Goal: Task Accomplishment & Management: Use online tool/utility

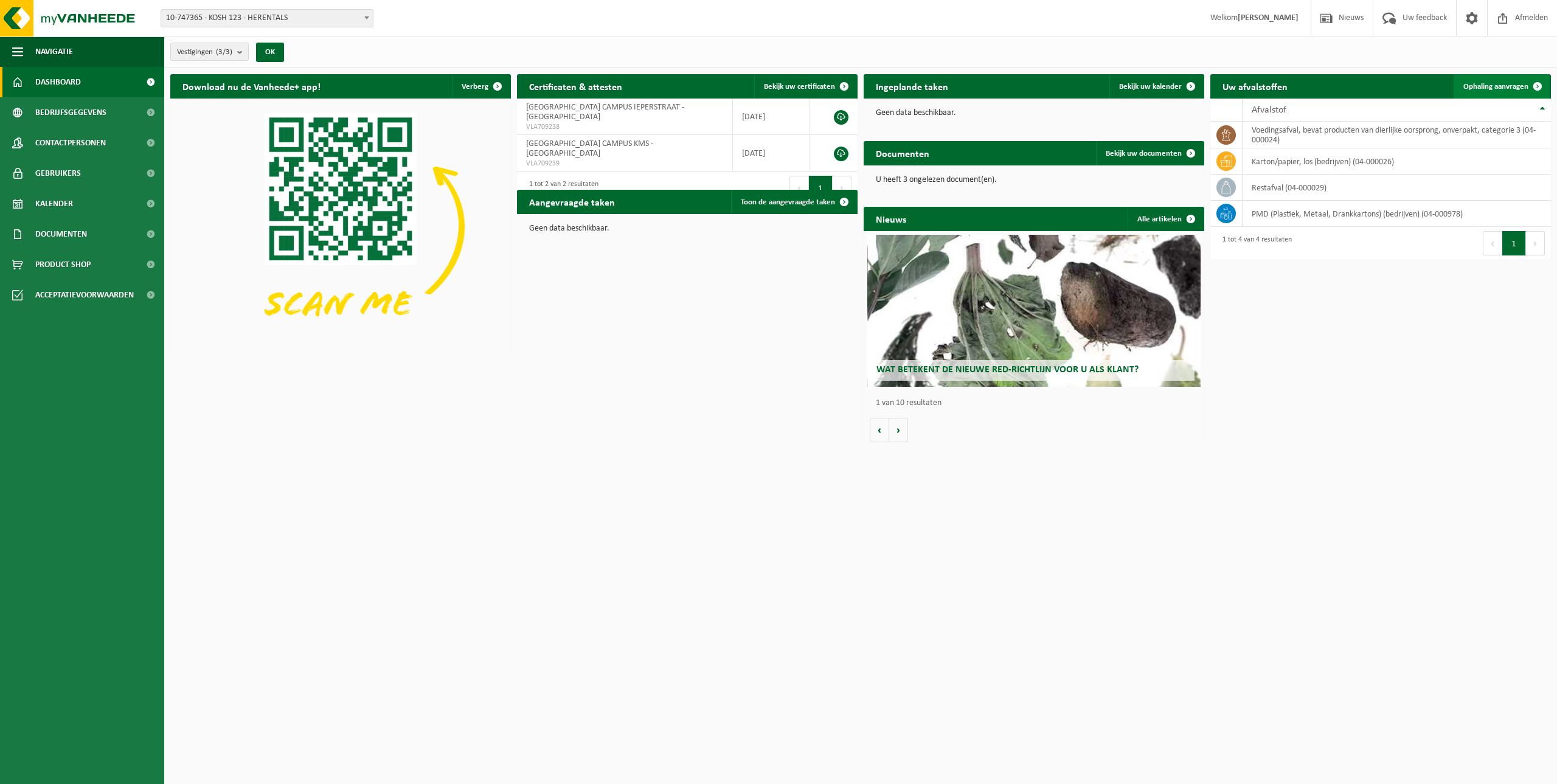
click at [1488, 90] on span "Ophaling aanvragen" at bounding box center [1496, 86] width 65 height 8
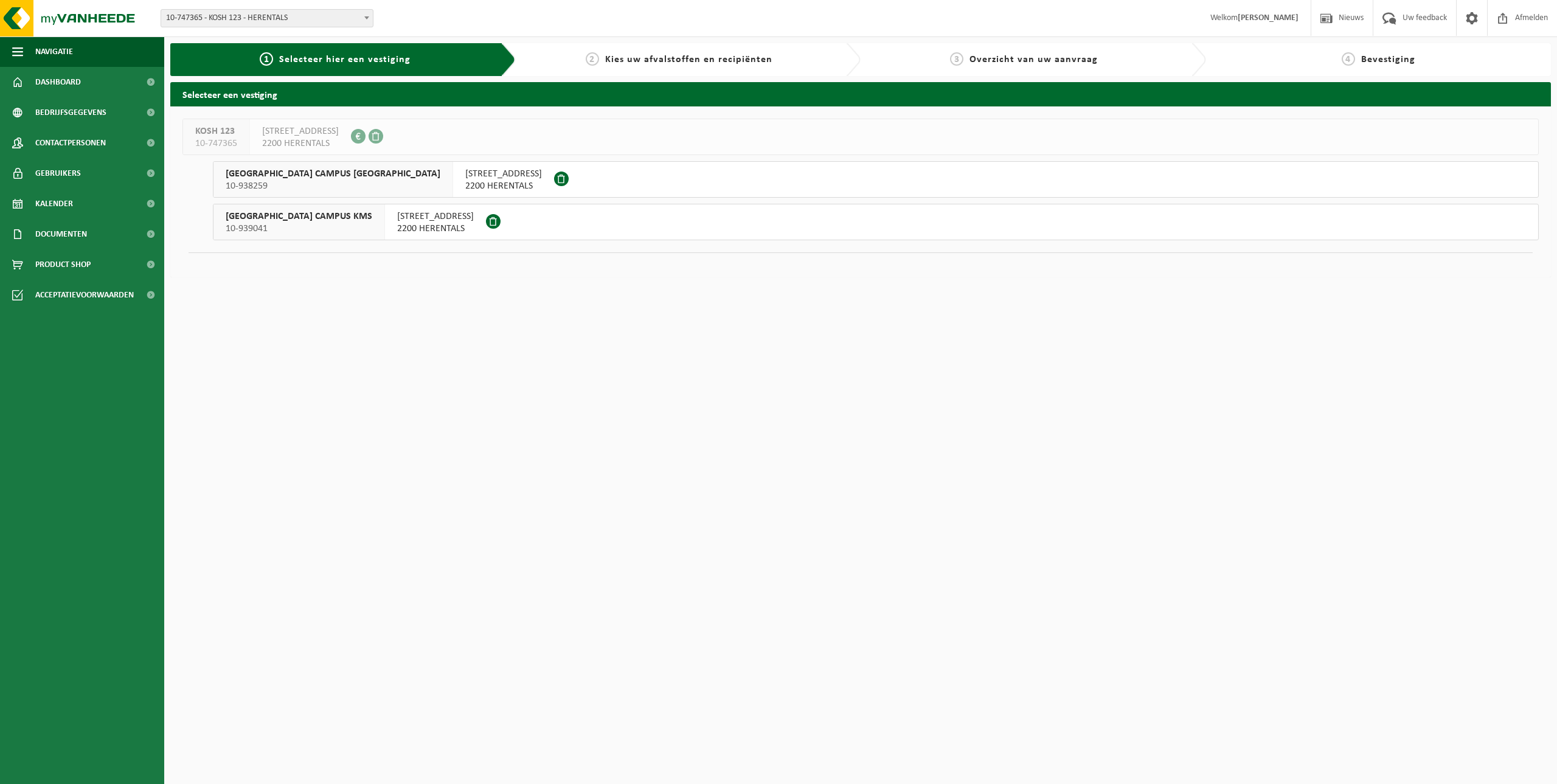
click at [397, 222] on span "SCHEPPERSSTRAAT 9" at bounding box center [436, 216] width 77 height 12
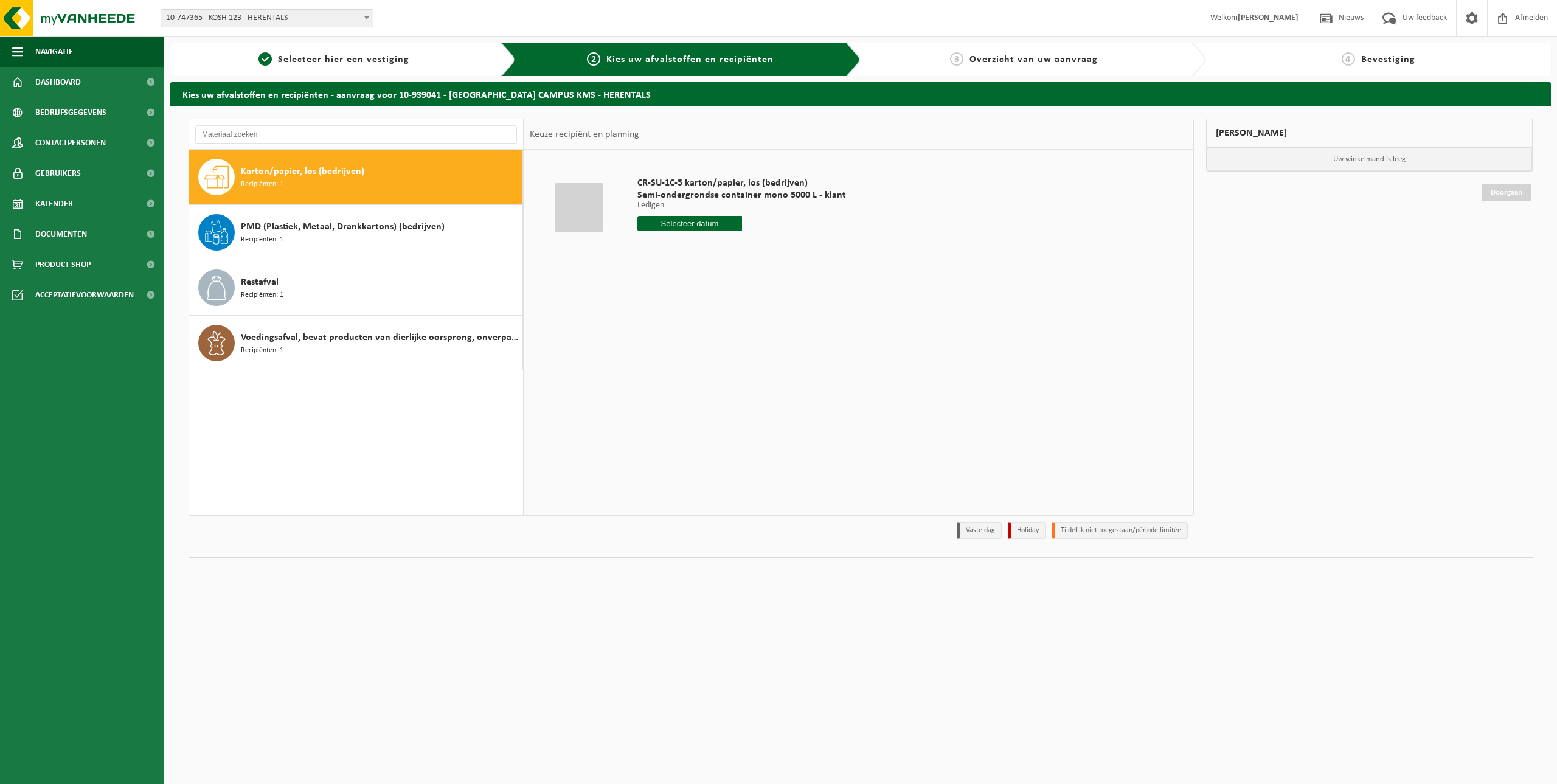
click at [302, 173] on span "Karton/papier, los (bedrijven)" at bounding box center [302, 171] width 123 height 15
click at [706, 227] on input "text" at bounding box center [690, 224] width 104 height 16
click at [649, 326] on div "13" at bounding box center [649, 331] width 21 height 20
type input "Van 2025-10-13"
click at [682, 269] on button "In winkelmand" at bounding box center [672, 269] width 67 height 20
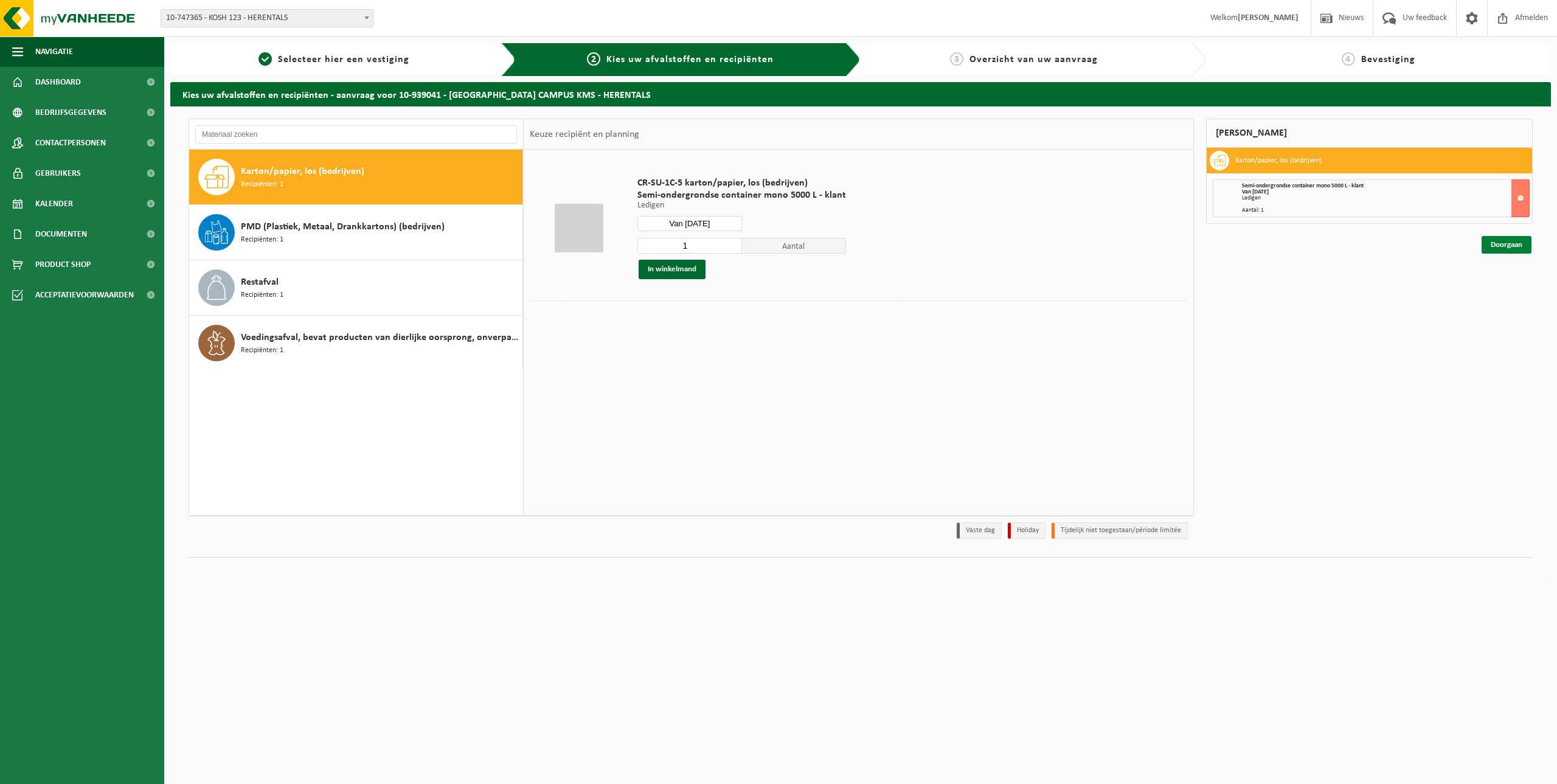
click at [1508, 242] on link "Doorgaan" at bounding box center [1506, 245] width 50 height 18
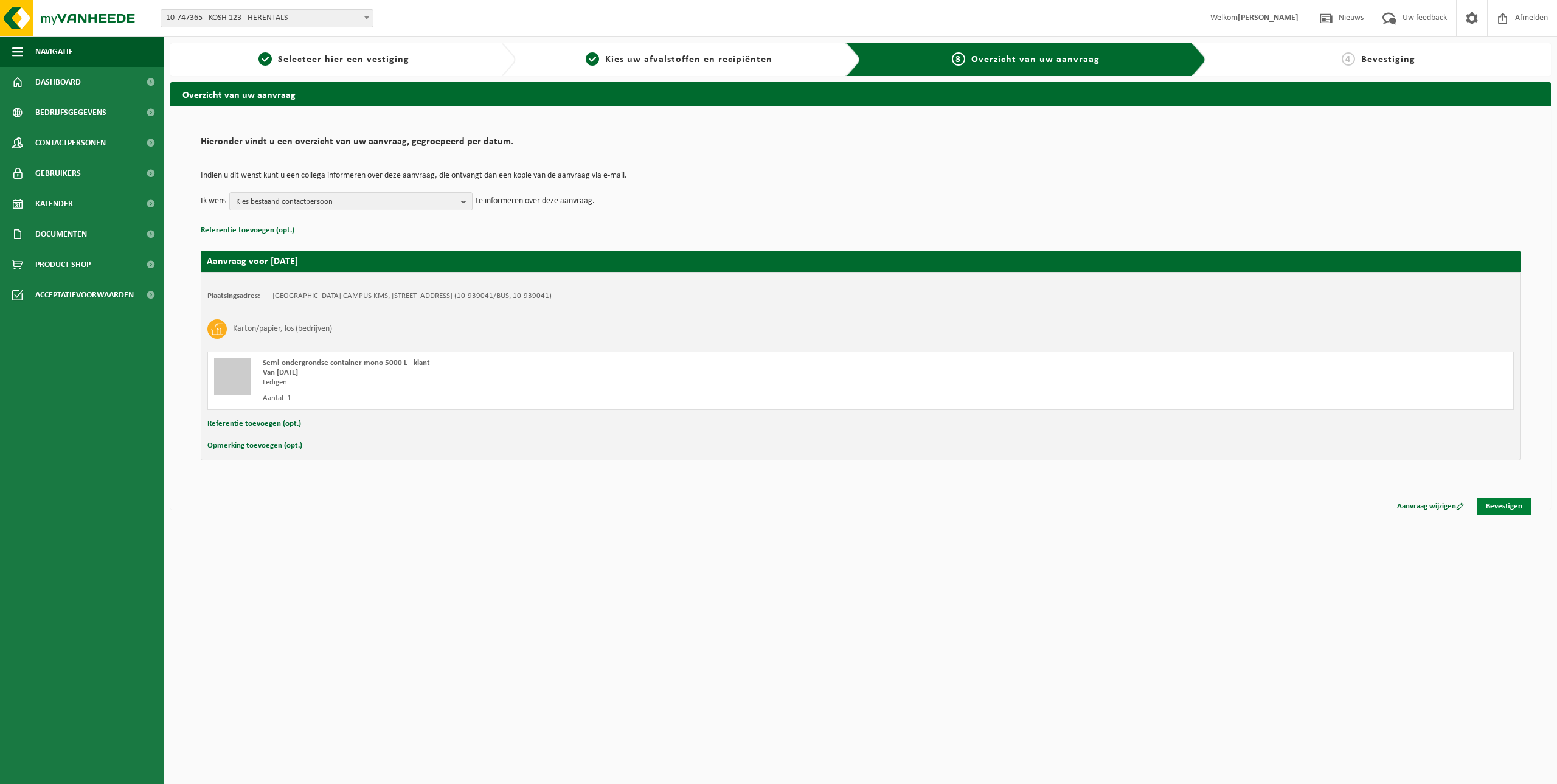
click at [1506, 507] on link "Bevestigen" at bounding box center [1504, 507] width 55 height 18
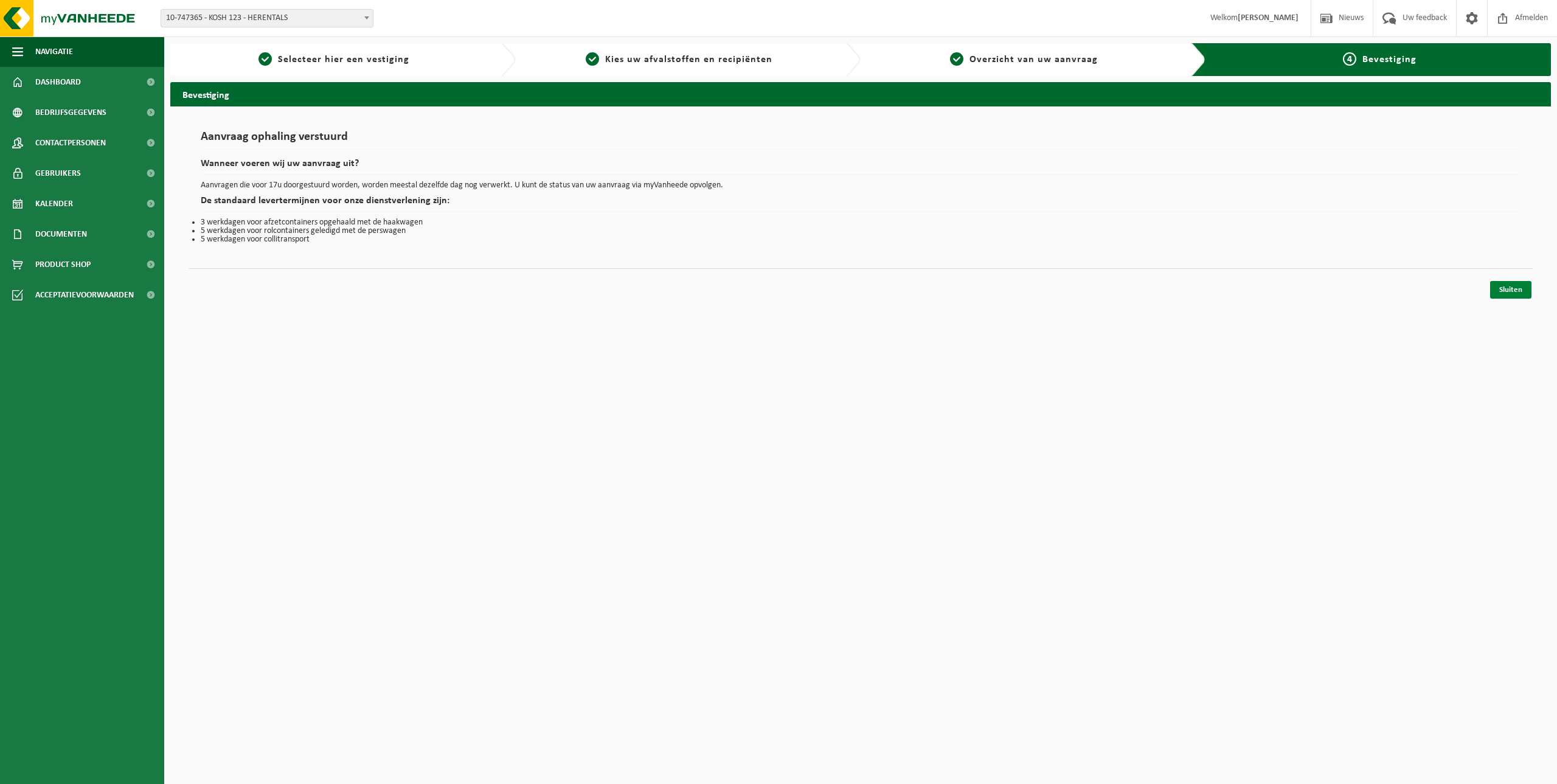
click at [1510, 293] on link "Sluiten" at bounding box center [1510, 290] width 42 height 18
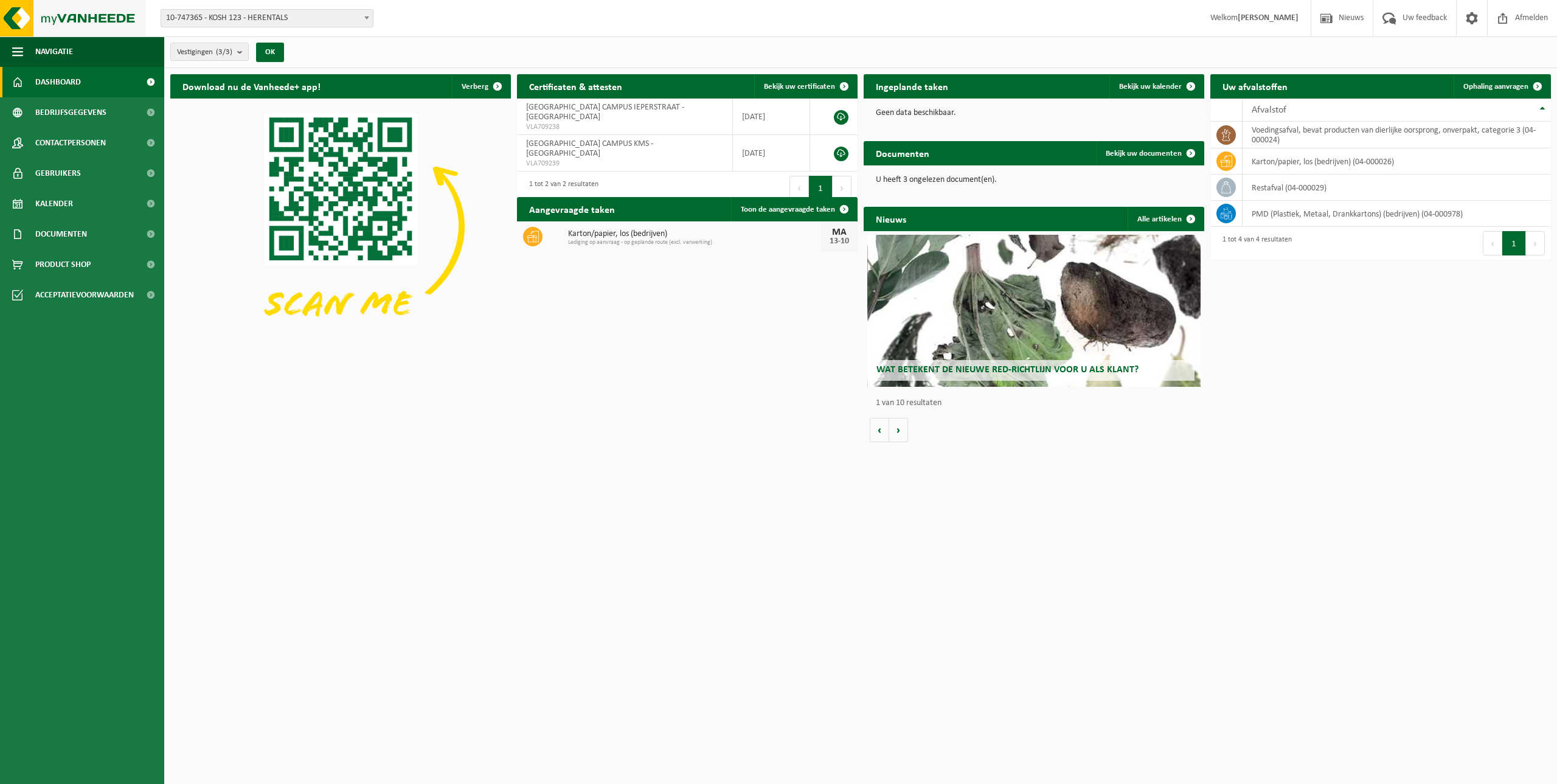
click at [63, 20] on img at bounding box center [73, 18] width 146 height 37
